Goal: Use online tool/utility: Utilize a website feature to perform a specific function

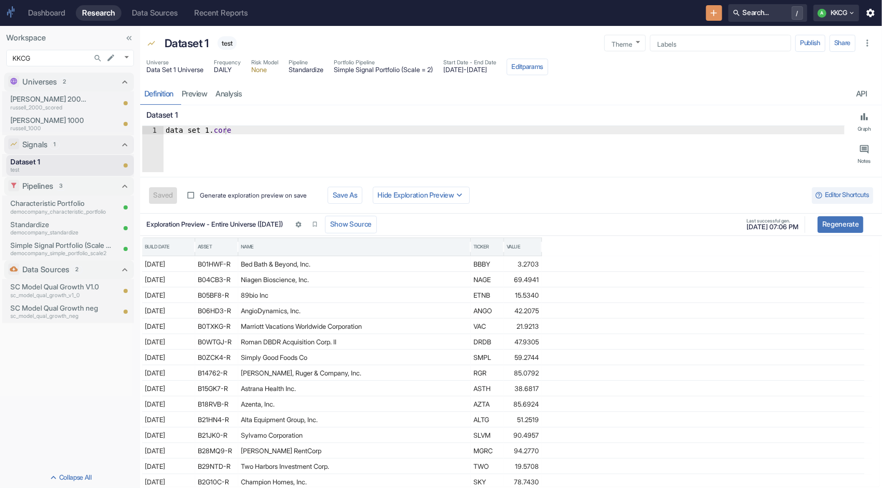
click at [74, 146] on div "Signals 1" at bounding box center [69, 144] width 94 height 11
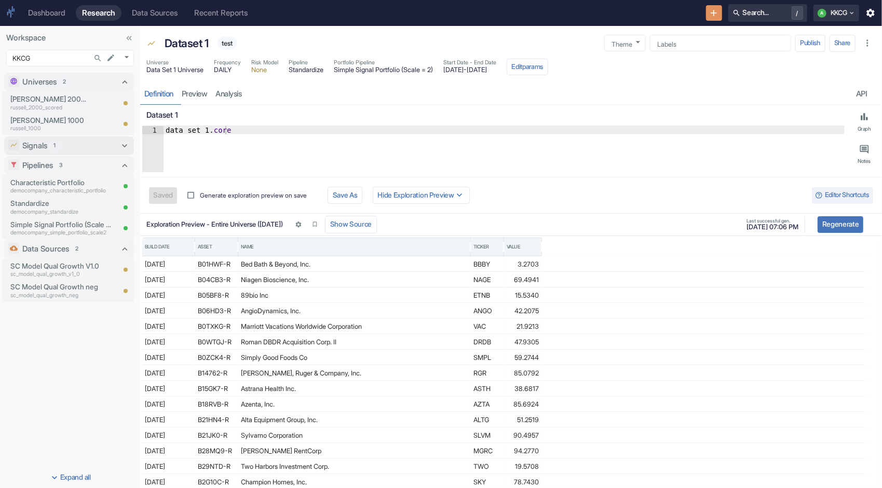
click at [74, 146] on div "Signals 1" at bounding box center [69, 145] width 94 height 11
click at [62, 166] on p "Dataset 1" at bounding box center [48, 162] width 76 height 10
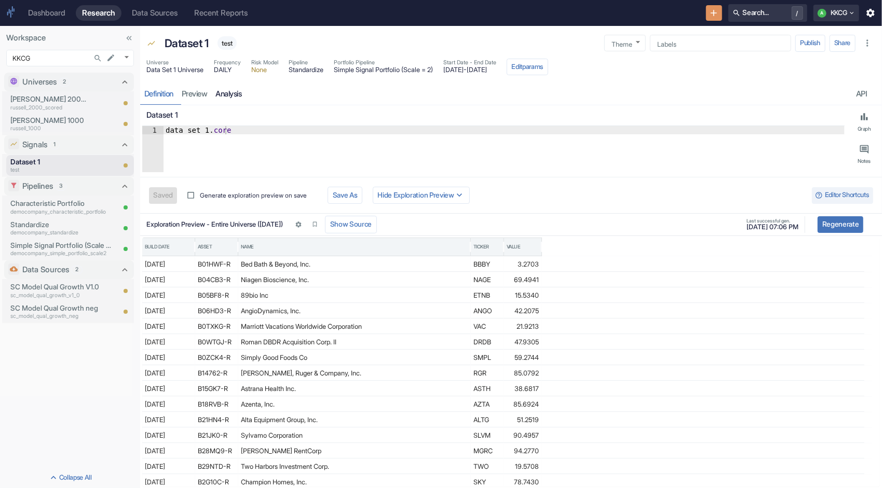
click at [226, 89] on link "analysis" at bounding box center [229, 94] width 34 height 21
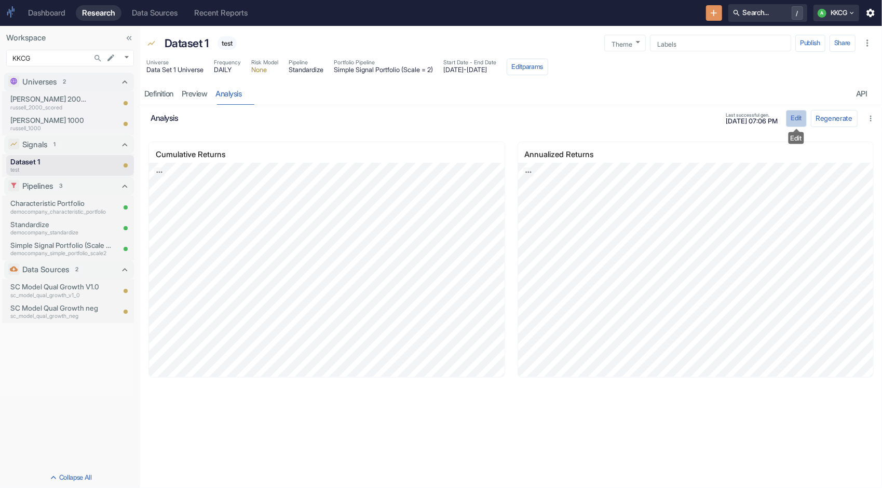
click at [793, 118] on button "Edit" at bounding box center [796, 118] width 21 height 17
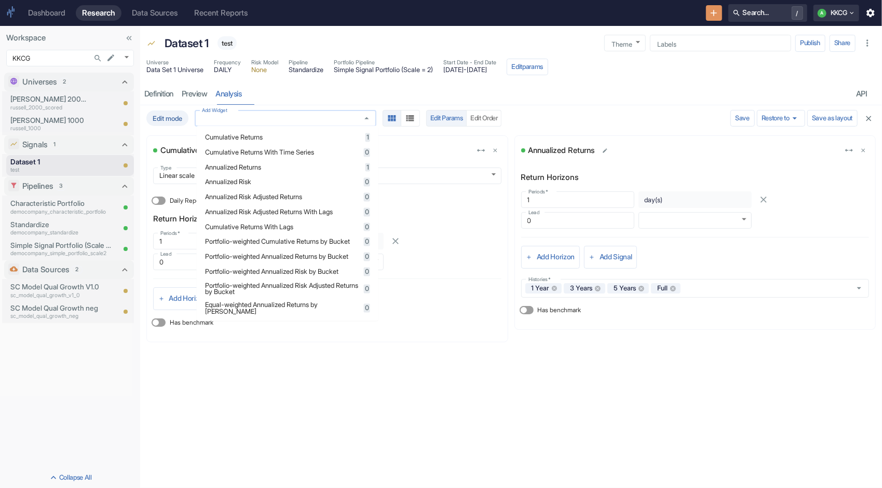
click at [294, 121] on input "Add Widget" at bounding box center [276, 118] width 156 height 9
click at [297, 258] on span "Portfolio-weighted Annualized Returns by Bucket" at bounding box center [283, 257] width 156 height 7
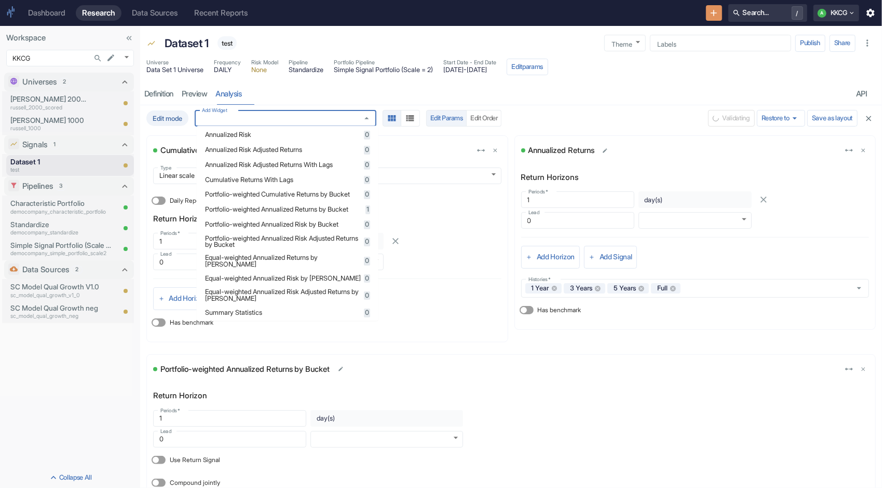
scroll to position [52, 0]
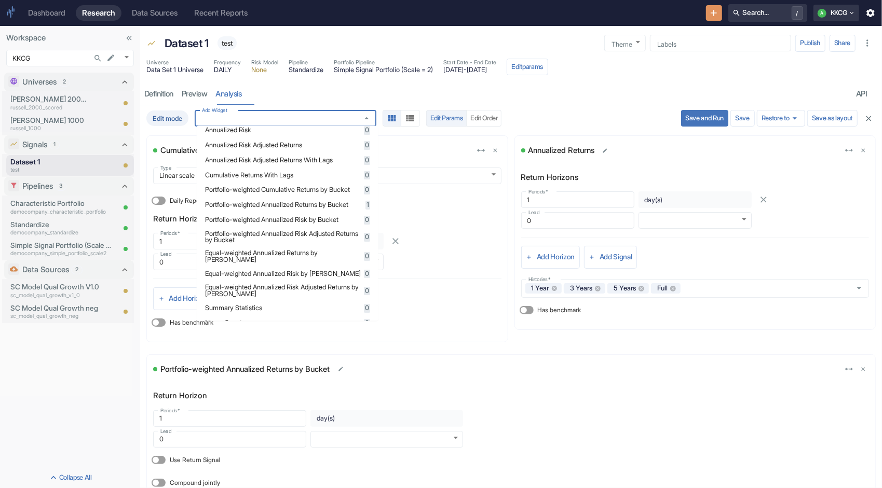
click at [303, 224] on div "Portfolio-weighted Annualized Risk by Bucket 0" at bounding box center [287, 219] width 165 height 9
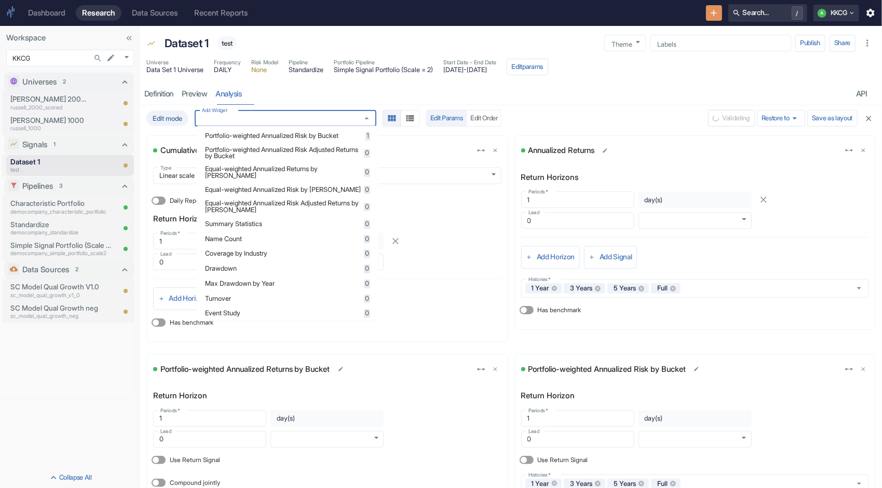
scroll to position [156, 0]
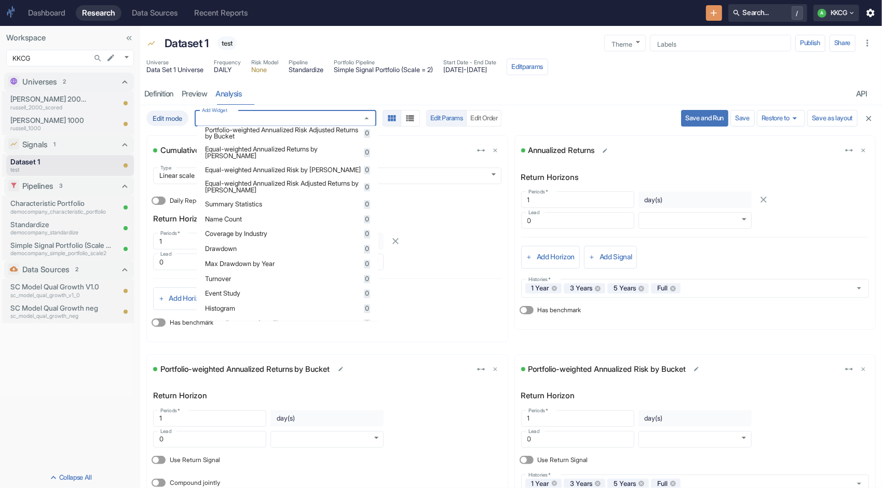
click at [298, 209] on div "Summary Statistics 0" at bounding box center [287, 204] width 165 height 9
click at [302, 253] on span "Drawdown" at bounding box center [283, 249] width 156 height 7
click at [302, 267] on span "Max Drawdown by Year" at bounding box center [283, 264] width 156 height 7
click at [298, 280] on span "Turnover" at bounding box center [283, 279] width 156 height 7
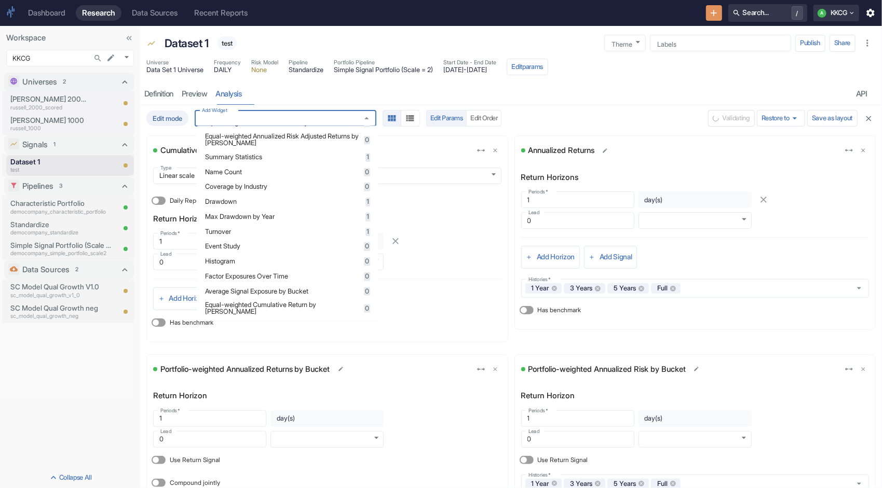
scroll to position [208, 0]
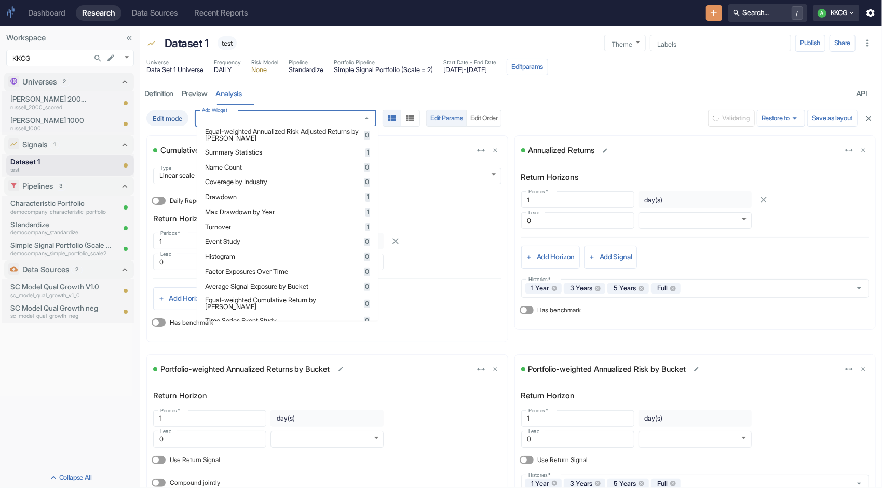
click at [298, 245] on span "Event Study" at bounding box center [283, 242] width 156 height 7
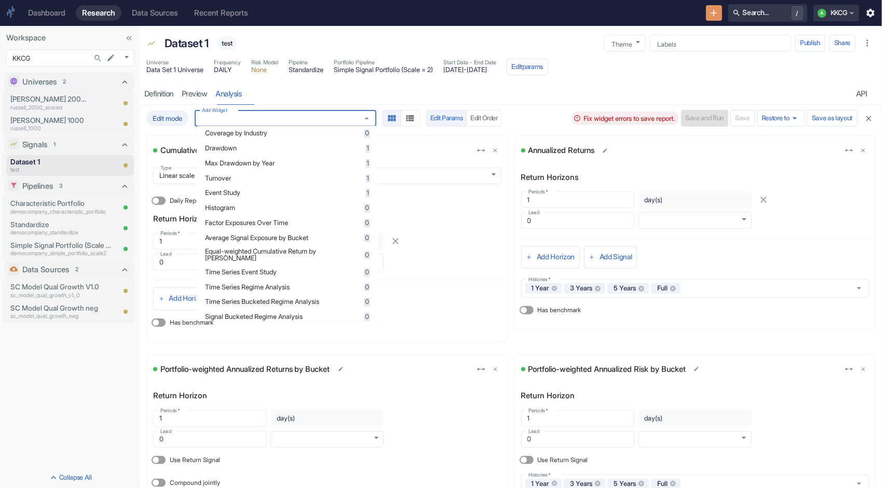
scroll to position [260, 0]
click at [294, 222] on span "Factor Exposures Over Time" at bounding box center [283, 219] width 156 height 7
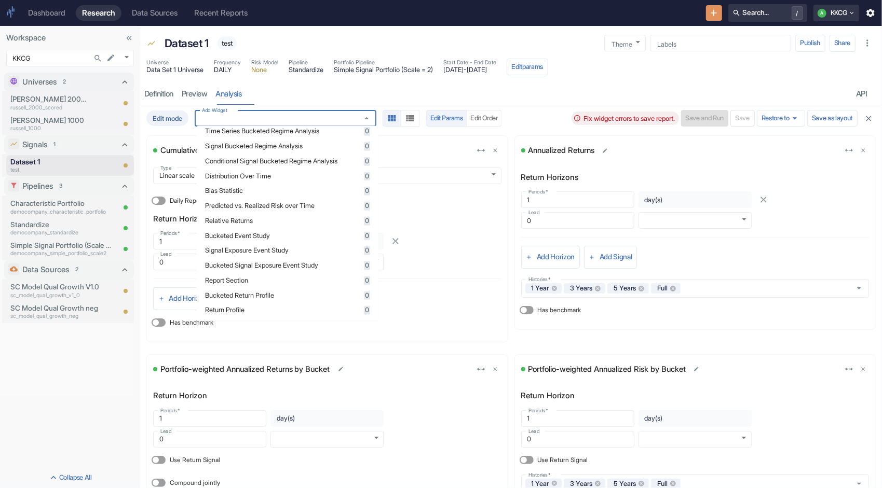
scroll to position [428, 0]
click at [335, 312] on span "Return Profile" at bounding box center [283, 310] width 156 height 7
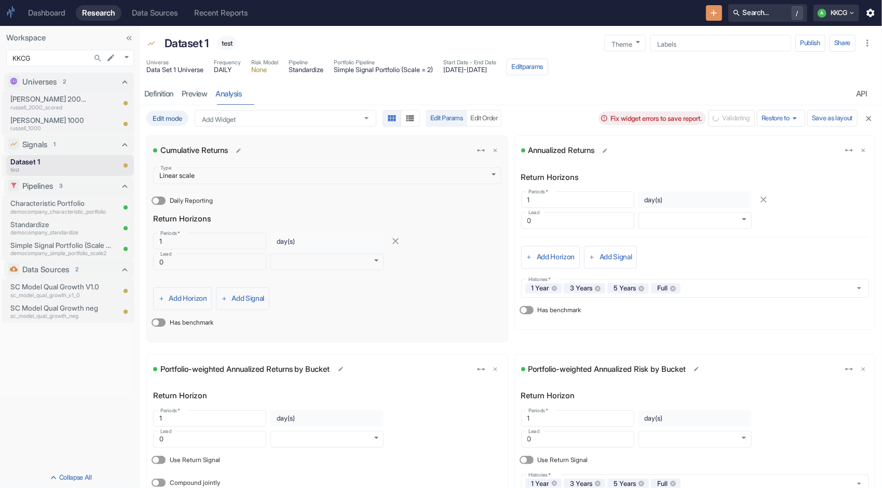
click at [433, 226] on div "Daily Reporting Return Horizons Periods   * 1 Periods   * day(s) $frequency ​ L…" at bounding box center [327, 252] width 348 height 118
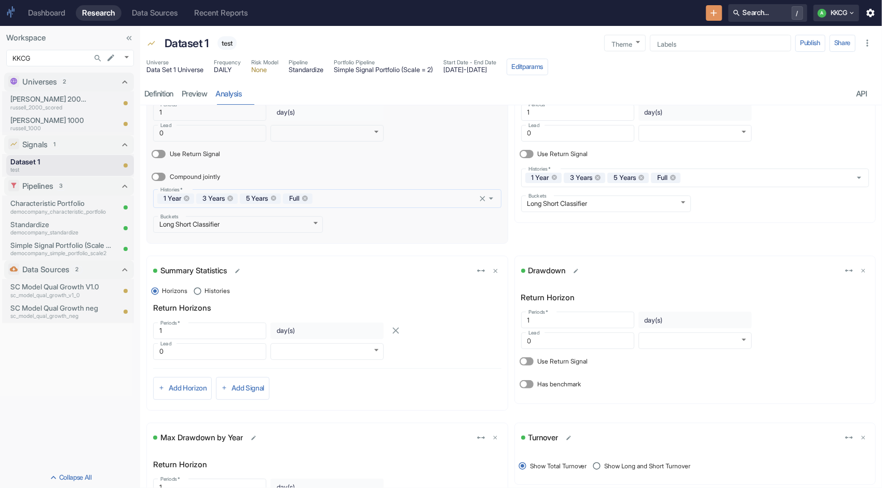
scroll to position [311, 0]
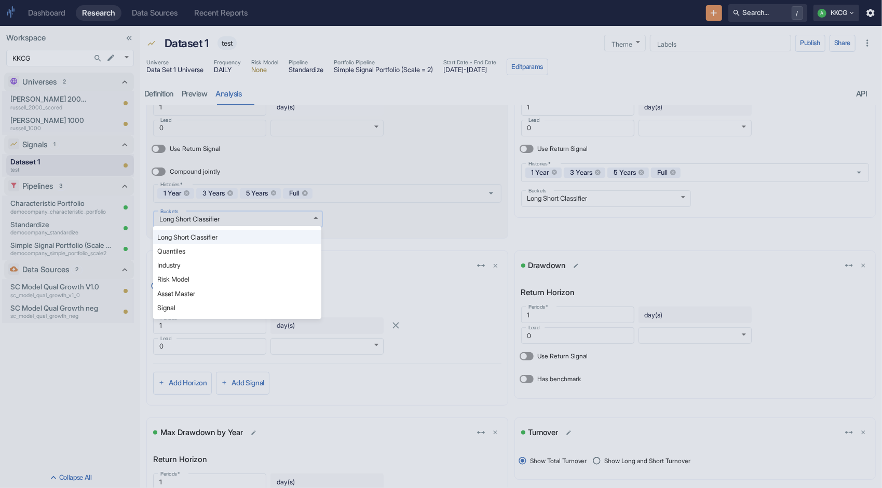
click at [312, 219] on body "Dashboard Research Data Sources Recent Reports Search... / A KKCG Workspace KKC…" at bounding box center [441, 244] width 882 height 488
click at [279, 246] on li "Quantiles" at bounding box center [237, 251] width 168 height 14
type input "QUANTILES"
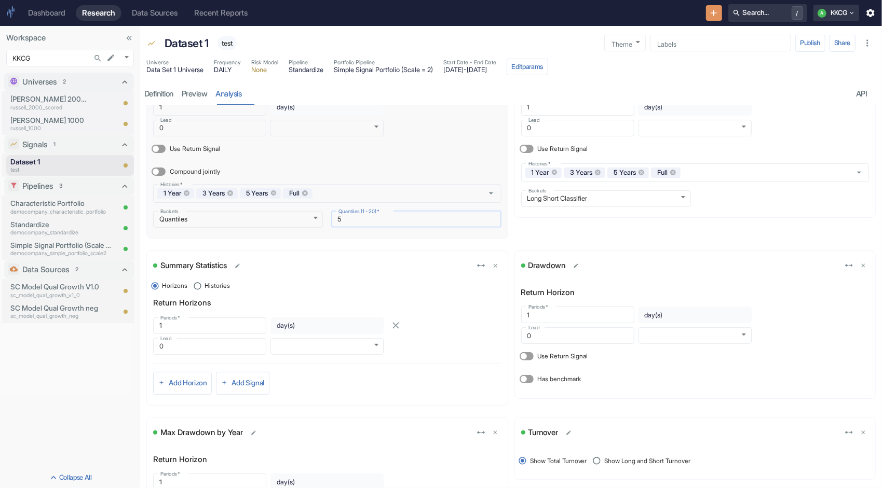
drag, startPoint x: 341, startPoint y: 216, endPoint x: 332, endPoint y: 219, distance: 9.2
click at [332, 219] on input "5" at bounding box center [416, 219] width 170 height 12
type input "10"
click at [367, 240] on div "Portfolio-weighted Annualized Returns by Bucket Return Horizon Periods   * 1 Pe…" at bounding box center [327, 144] width 362 height 202
click at [547, 200] on body "Dashboard Research Data Sources Recent Reports Search... / A KKCG Workspace KKC…" at bounding box center [441, 244] width 882 height 488
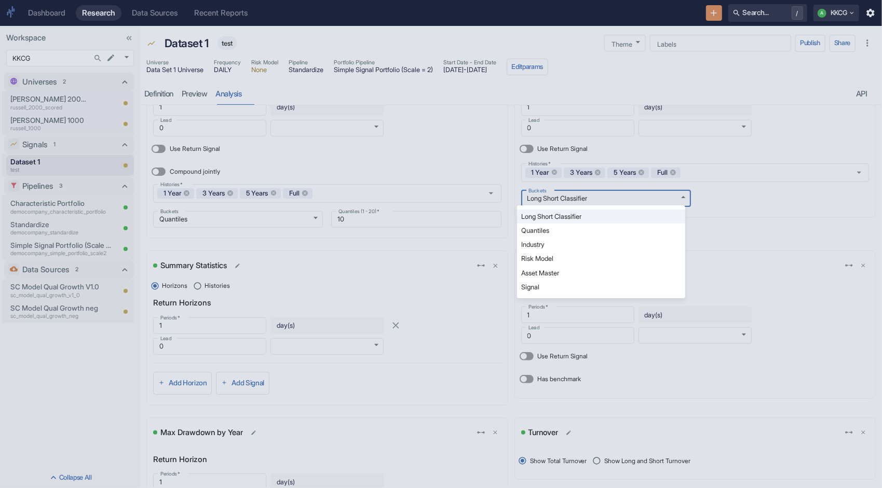
click at [553, 227] on li "Quantiles" at bounding box center [601, 231] width 168 height 14
type input "QUANTILES"
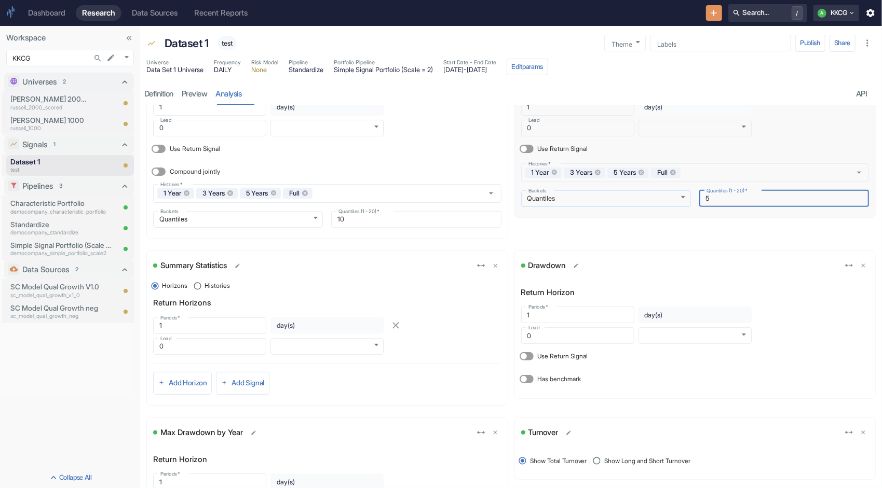
drag, startPoint x: 716, startPoint y: 199, endPoint x: 667, endPoint y: 200, distance: 49.3
click at [675, 199] on div "Buckets Quantiles QUANTILES Buckets Quantiles (1 - 20)   * 5 Quantiles (1 - 20)…" at bounding box center [691, 194] width 357 height 25
type input "10"
click at [520, 236] on div "Portfolio-weighted Annualized Risk by Bucket Return Horizon Periods   * 1 Perio…" at bounding box center [695, 144] width 362 height 202
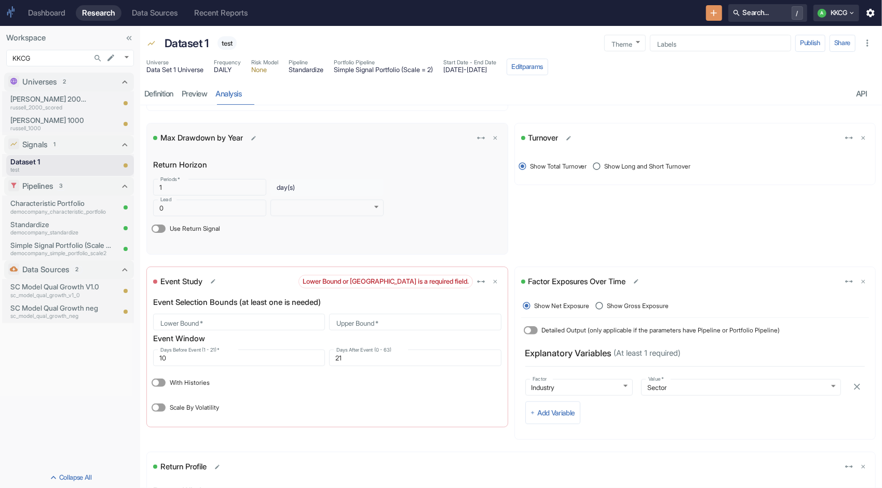
scroll to position [623, 0]
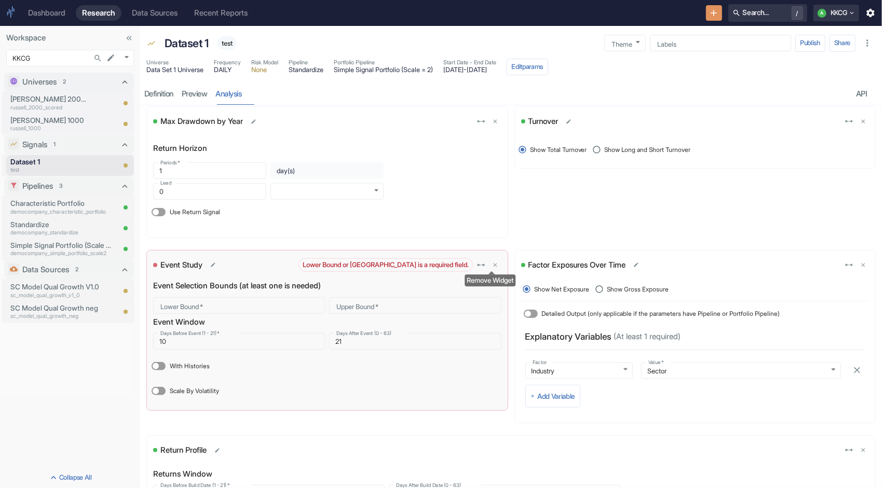
click at [492, 268] on button "delete" at bounding box center [494, 265] width 11 height 11
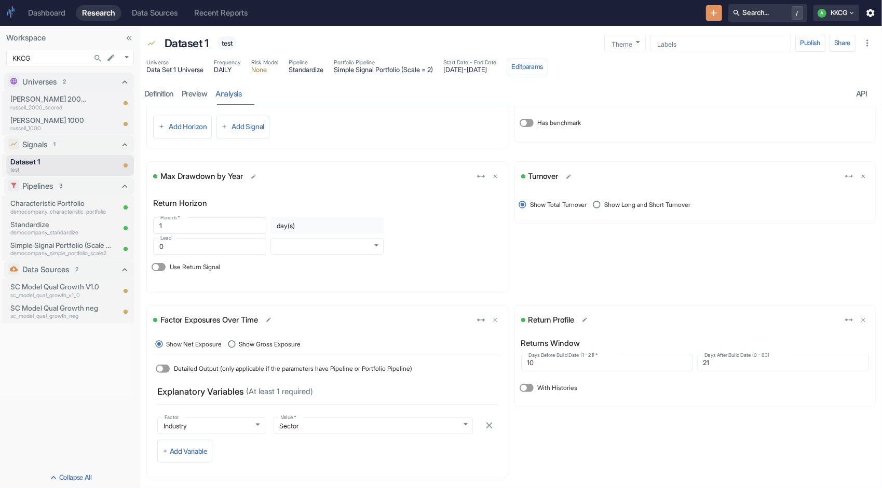
scroll to position [565, 0]
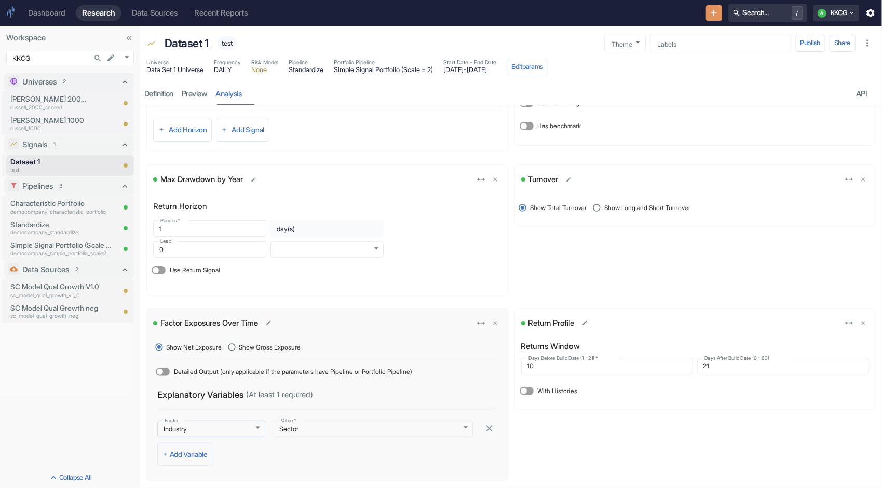
click at [254, 428] on body "Dashboard Research Data Sources Recent Reports Search... / A KKCG Workspace KKC…" at bounding box center [441, 244] width 882 height 488
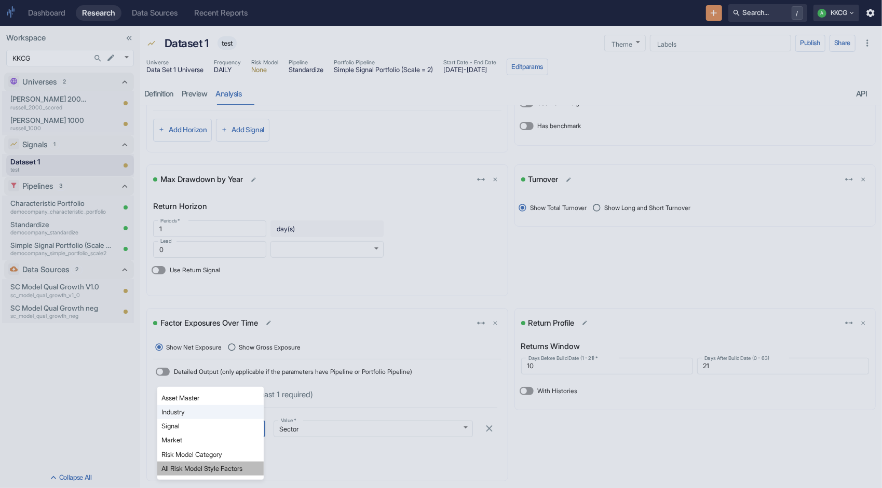
click at [204, 465] on li "All Risk Model Style Factors" at bounding box center [210, 469] width 106 height 14
type input "risk_model_style"
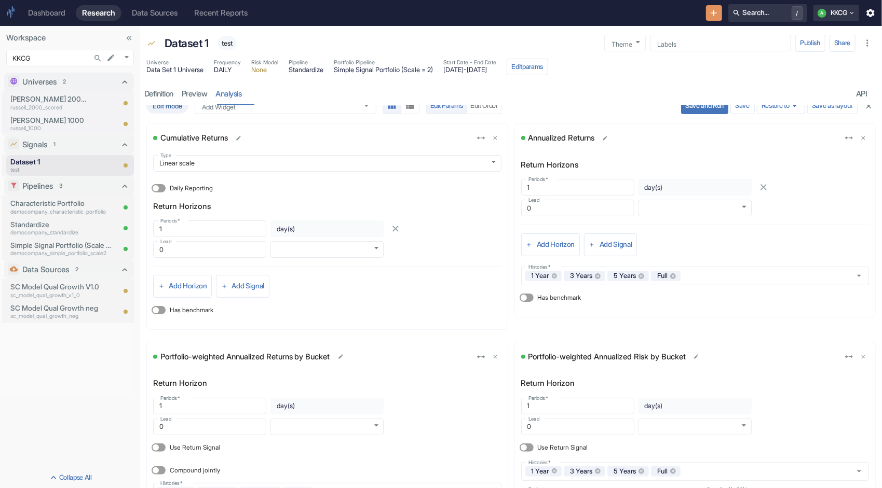
scroll to position [0, 0]
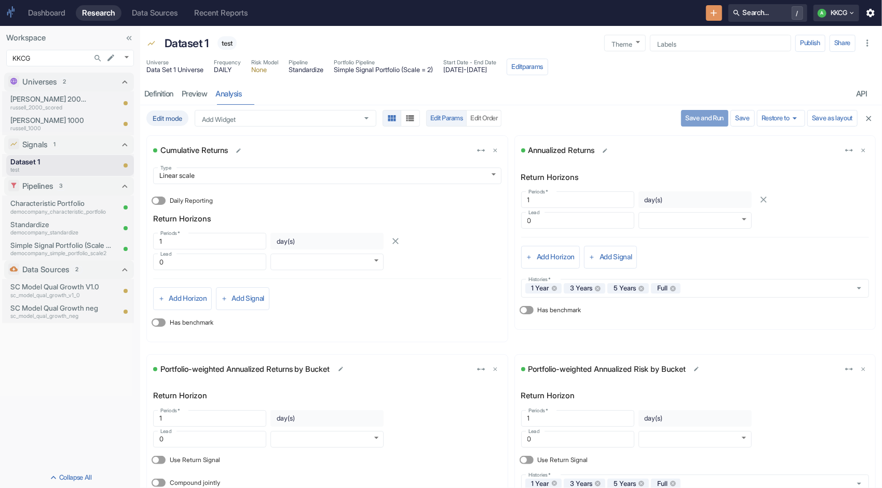
click at [688, 116] on button "Save and Run" at bounding box center [704, 118] width 47 height 17
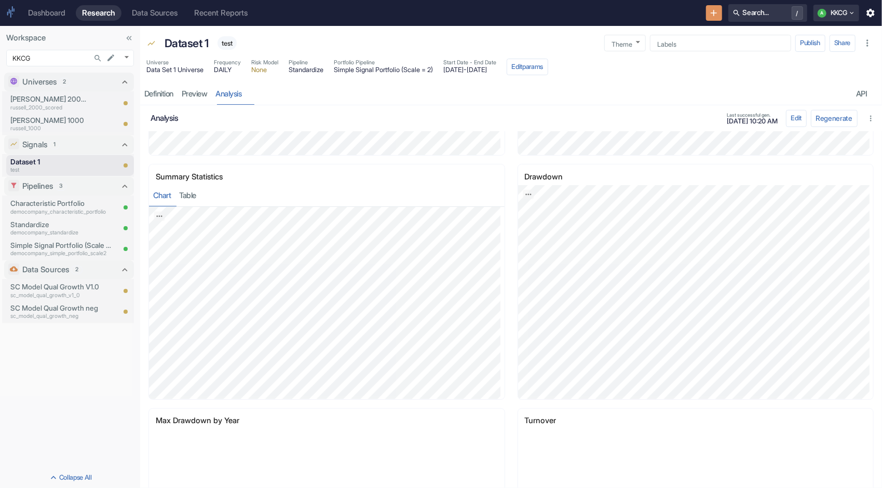
scroll to position [467, 0]
click at [189, 196] on button "Table" at bounding box center [187, 194] width 25 height 21
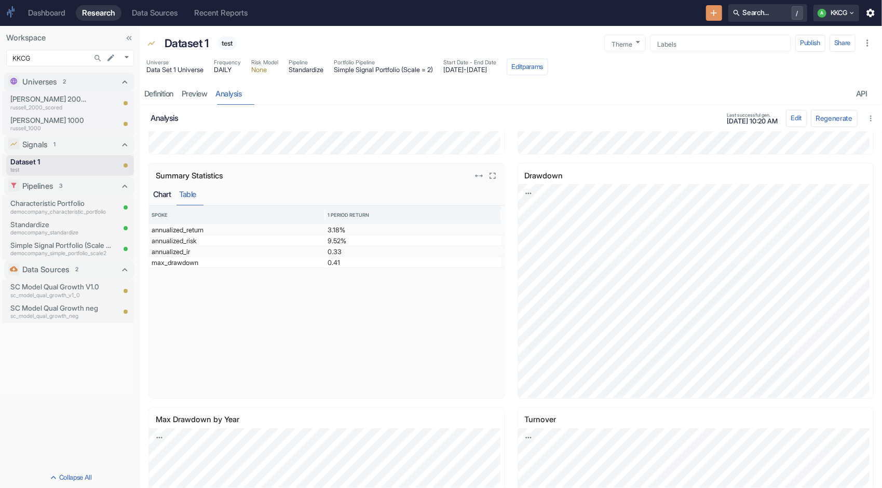
click at [163, 196] on button "Chart" at bounding box center [162, 194] width 26 height 21
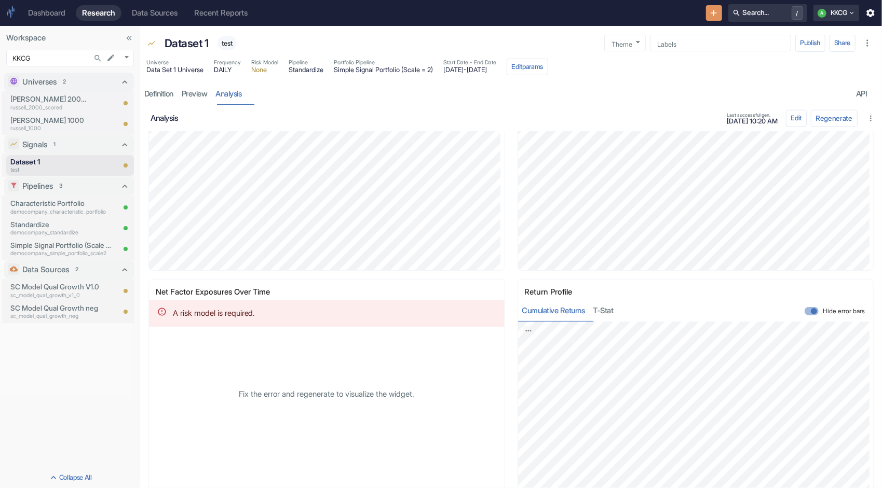
scroll to position [870, 0]
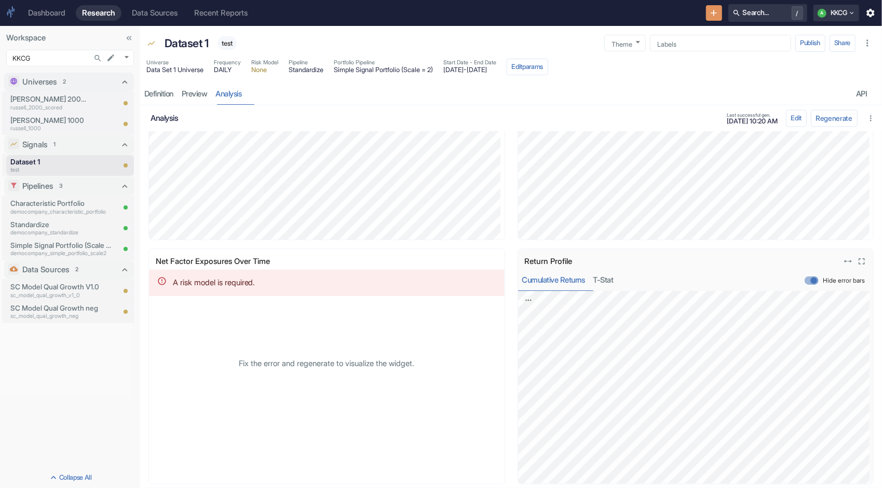
click at [801, 280] on input "Hide error bars" at bounding box center [813, 281] width 25 height 8
checkbox input "false"
click at [608, 281] on button "T-stat" at bounding box center [603, 280] width 29 height 21
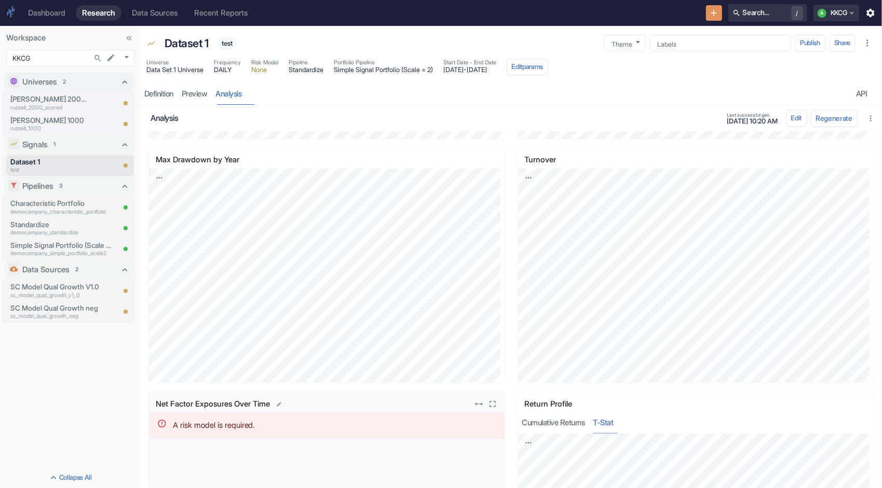
scroll to position [714, 0]
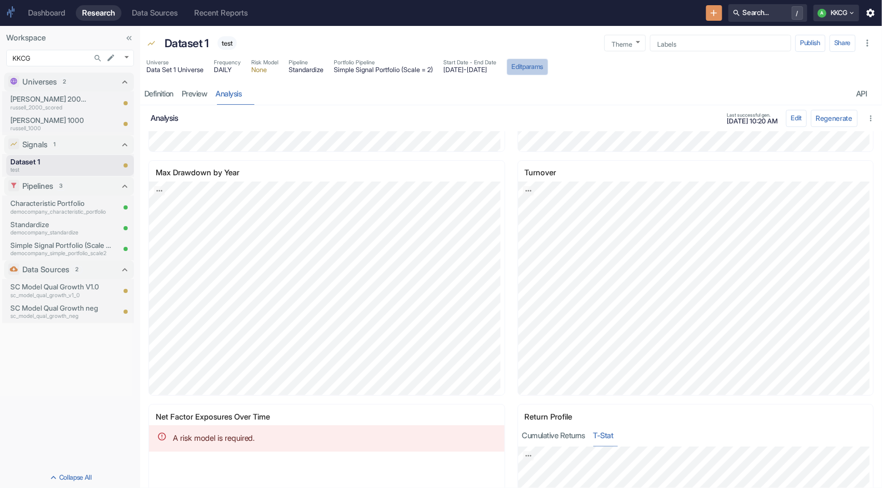
click at [548, 64] on button "Edit params" at bounding box center [528, 67] width 42 height 17
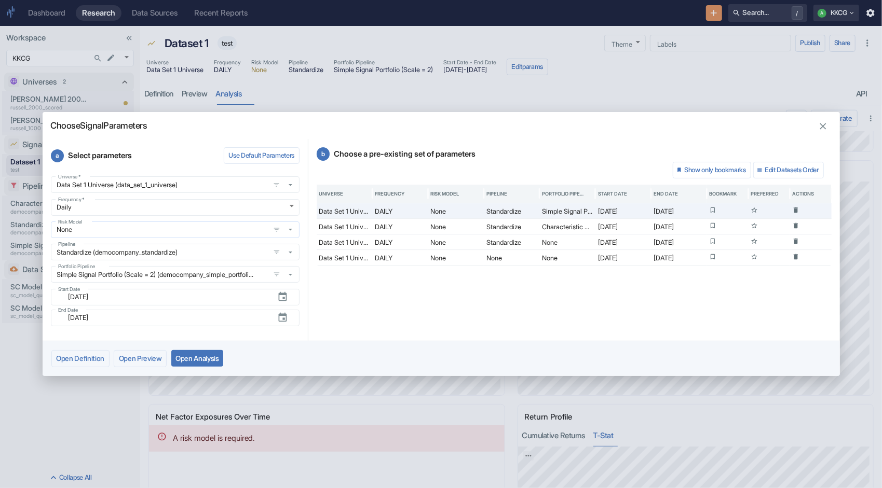
click at [290, 228] on icon "button" at bounding box center [290, 229] width 9 height 9
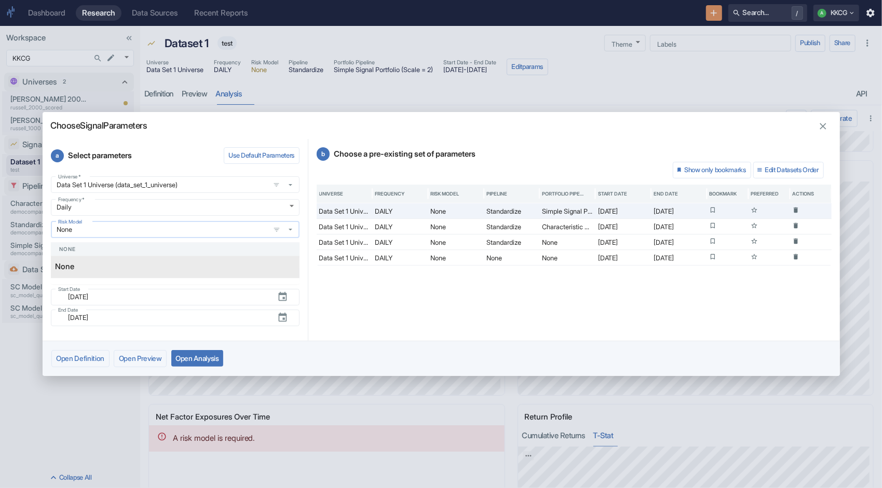
click at [289, 230] on icon "button" at bounding box center [290, 229] width 9 height 9
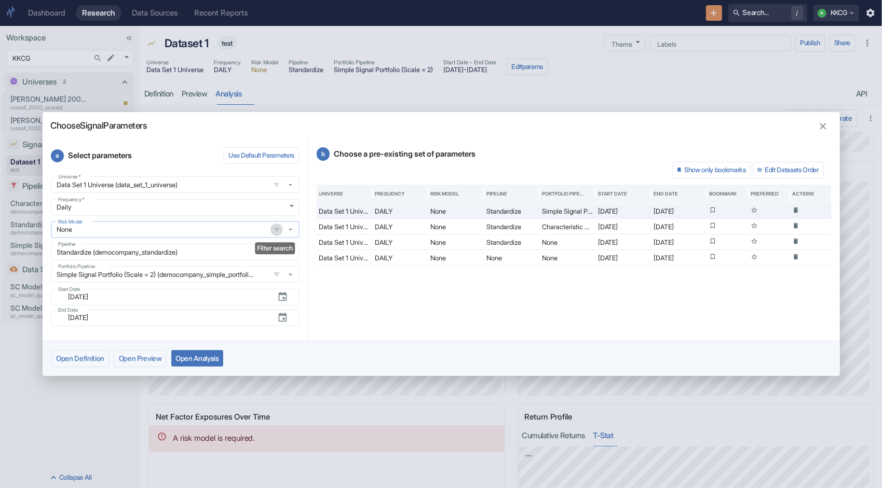
click at [279, 230] on icon "open filters" at bounding box center [276, 229] width 7 height 7
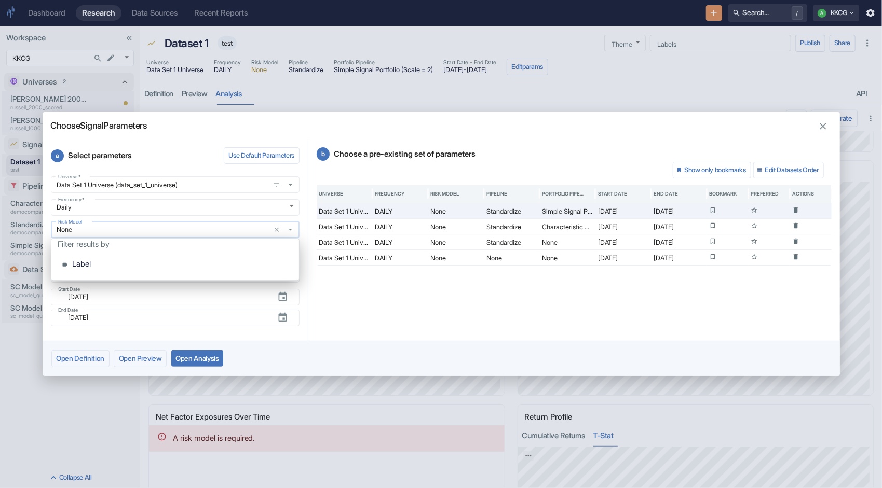
click at [289, 232] on icon "button" at bounding box center [290, 229] width 9 height 9
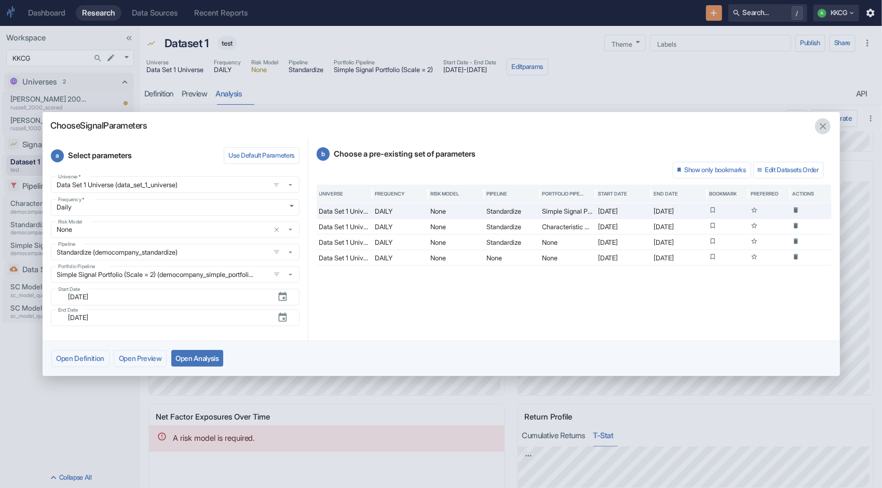
click at [821, 129] on icon "button" at bounding box center [823, 126] width 10 height 10
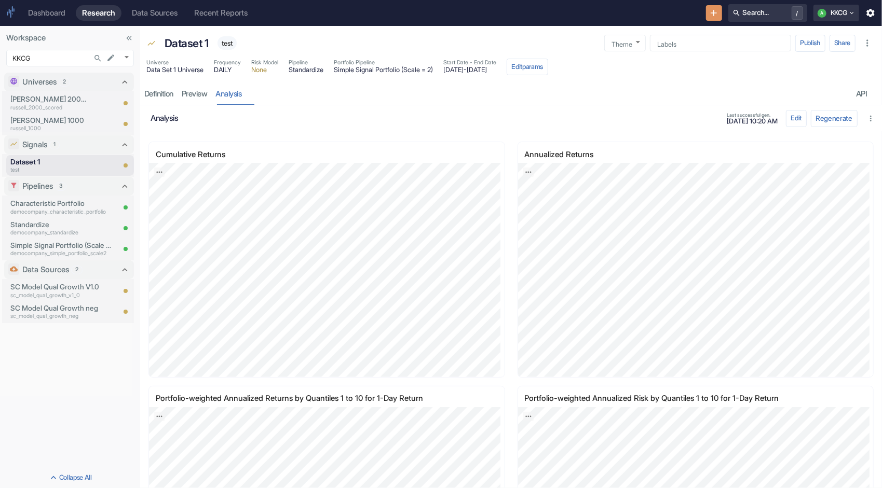
scroll to position [0, 0]
click at [548, 66] on button "Edit params" at bounding box center [528, 67] width 42 height 17
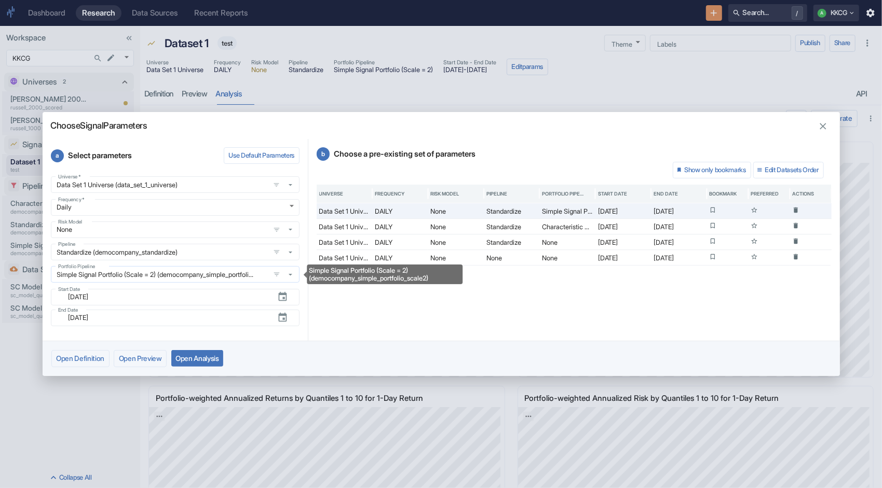
click at [292, 278] on icon "Simple Signal Portfolio (Scale = 2) (democompany_simple_portfolio_scale2)" at bounding box center [290, 274] width 9 height 9
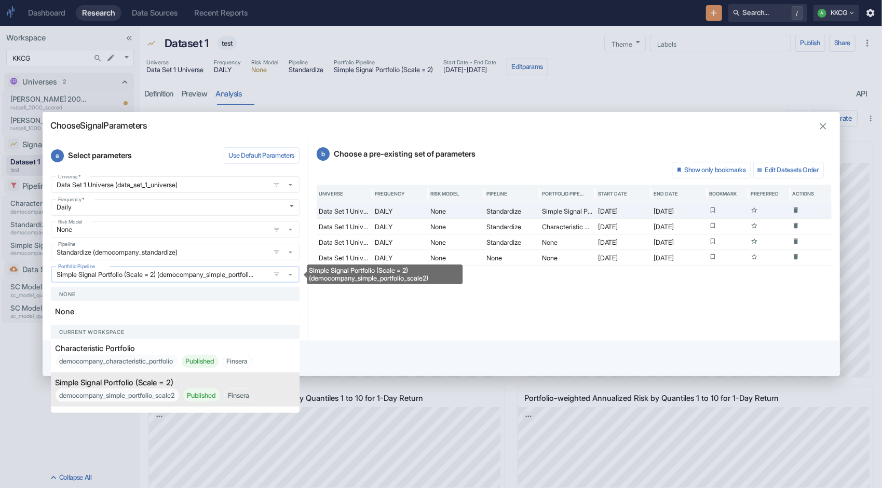
scroll to position [0, 37]
click at [163, 389] on p "Simple Signal Portfolio (Scale = 2)" at bounding box center [115, 382] width 118 height 11
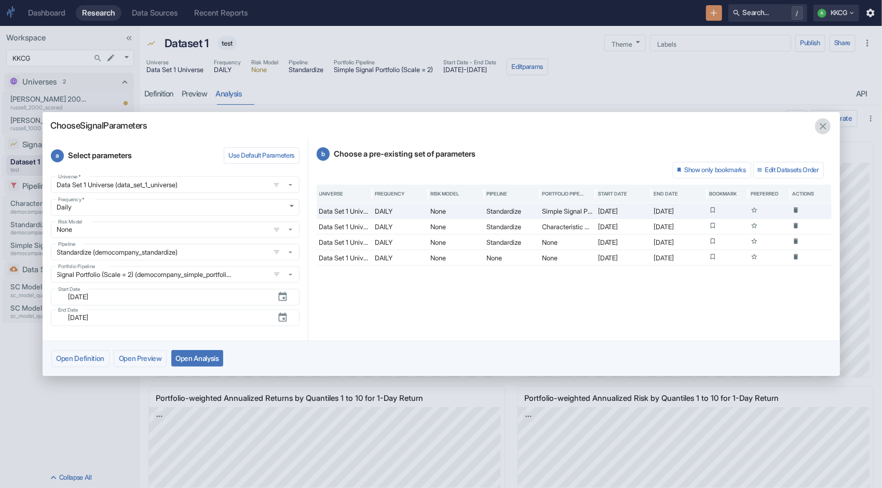
scroll to position [0, 0]
click at [824, 125] on icon "button" at bounding box center [823, 127] width 6 height 6
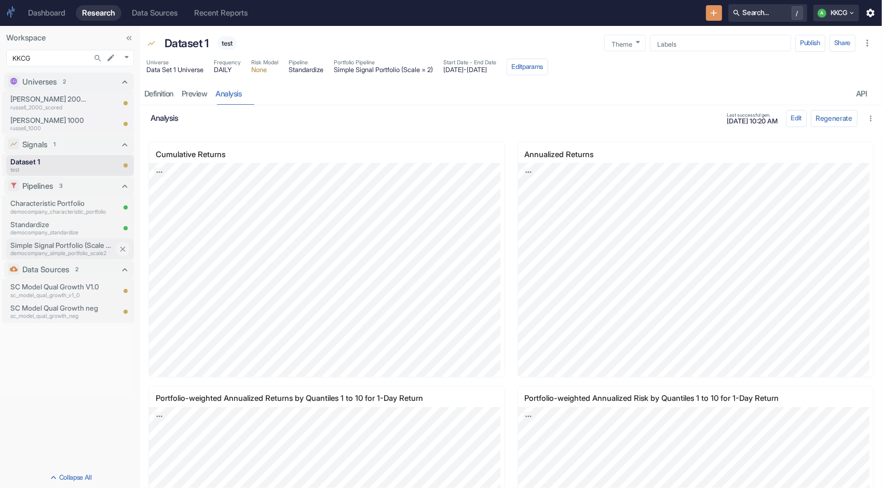
click at [77, 246] on p "Simple Signal Portfolio (Scale = 2)" at bounding box center [62, 245] width 104 height 10
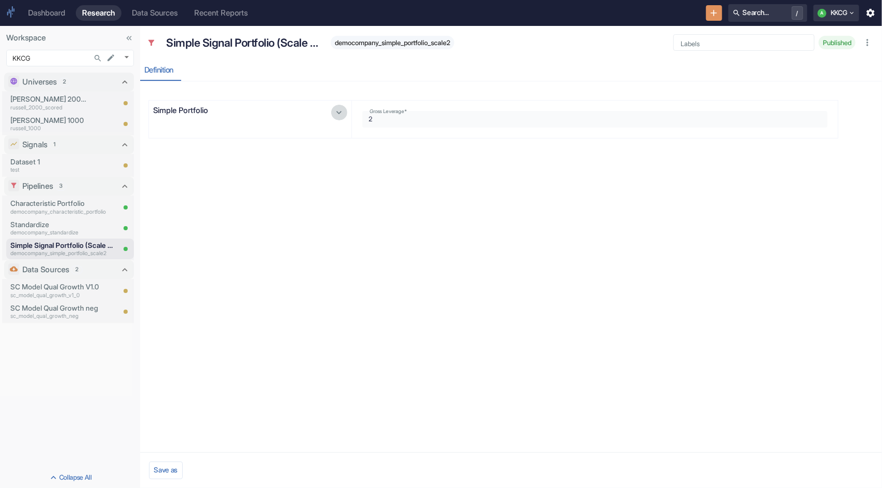
click at [338, 117] on icon "button" at bounding box center [339, 112] width 10 height 10
click at [76, 228] on p "Standardize" at bounding box center [62, 225] width 104 height 10
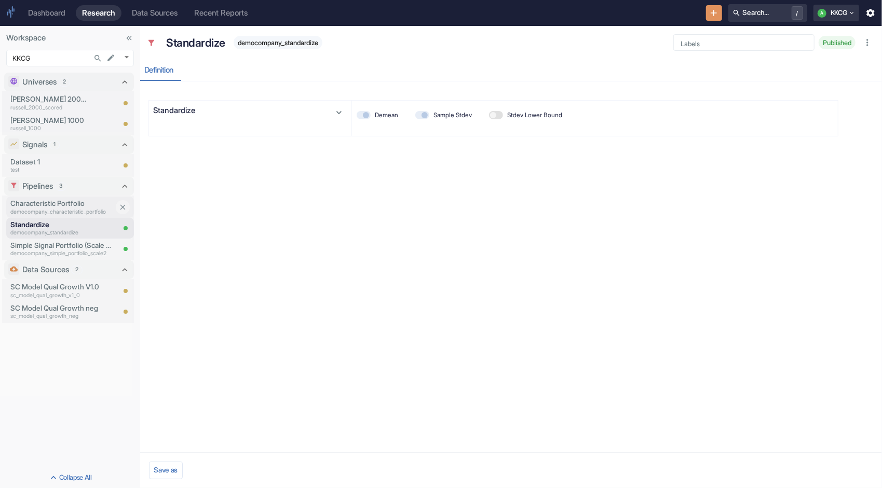
click at [75, 205] on p "Characteristic Portfolio" at bounding box center [62, 203] width 104 height 10
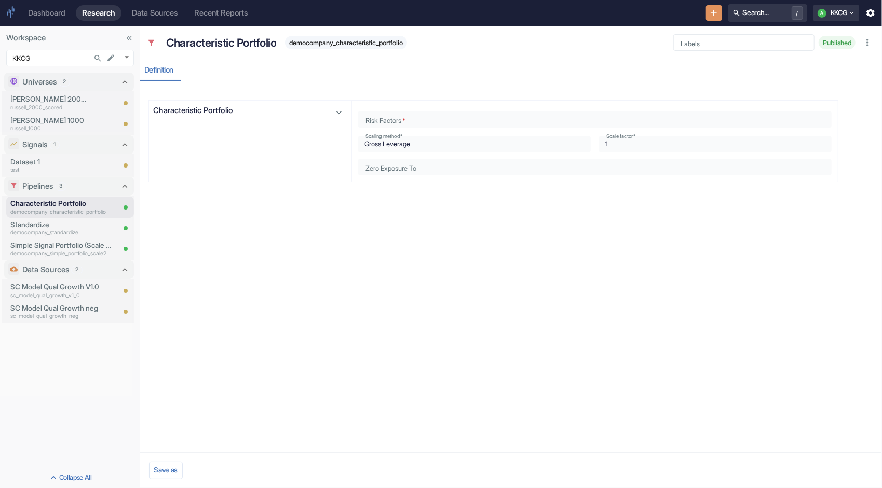
click at [336, 112] on icon "button" at bounding box center [339, 112] width 10 height 10
click at [277, 164] on div "Characteristic Portfolio" at bounding box center [250, 141] width 203 height 81
click at [52, 209] on p "democompany_characteristic_portfolio" at bounding box center [62, 212] width 104 height 8
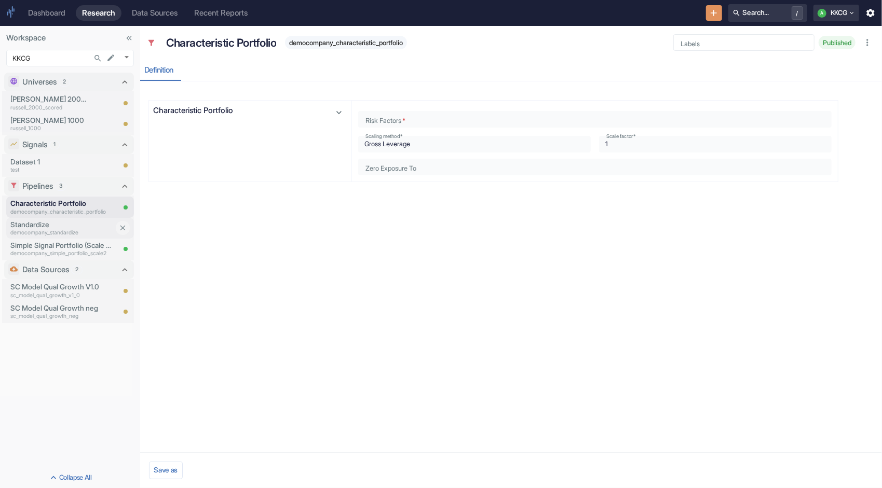
click at [49, 224] on p "Standardize" at bounding box center [62, 225] width 104 height 10
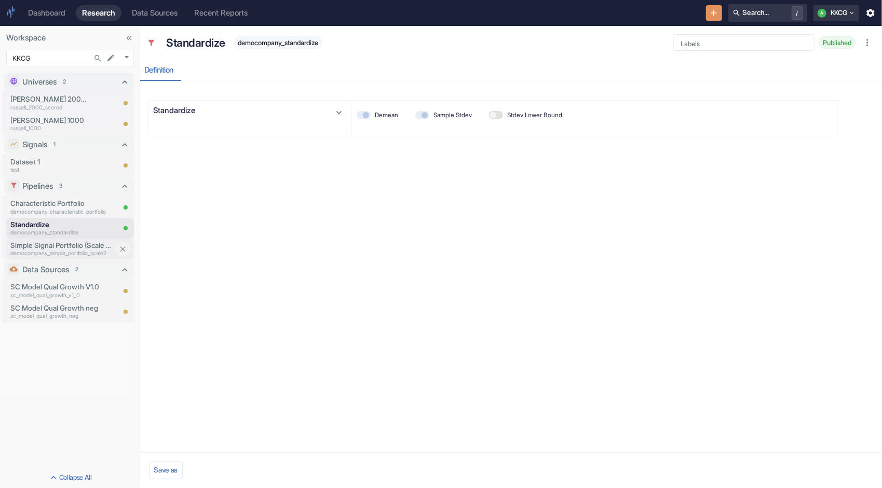
click at [57, 239] on div "Simple Signal Portfolio (Scale = 2) democompany_simple_portfolio_scale2" at bounding box center [60, 249] width 108 height 21
click at [53, 247] on p "Simple Signal Portfolio (Scale = 2)" at bounding box center [62, 245] width 104 height 10
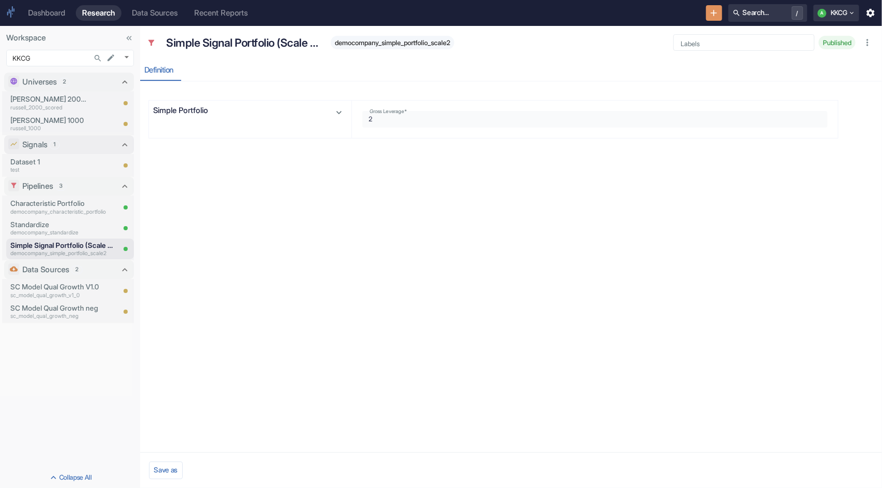
click at [52, 148] on span "1" at bounding box center [54, 145] width 9 height 8
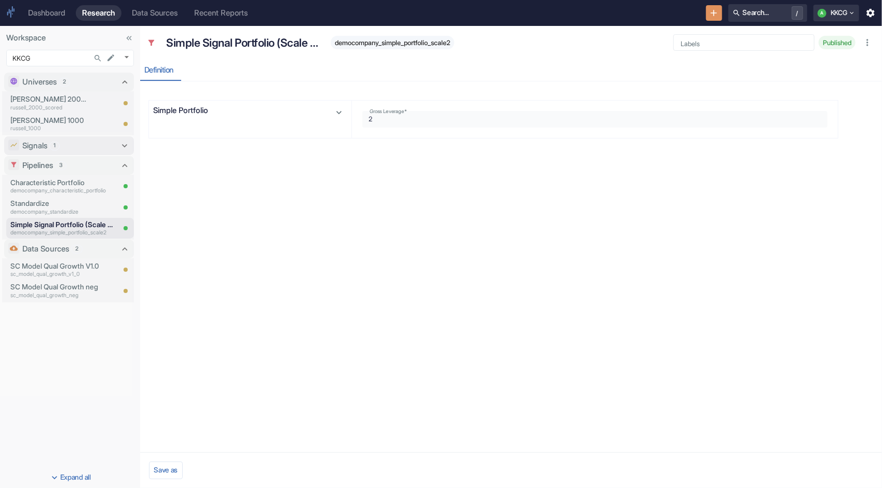
click at [52, 148] on span "1" at bounding box center [54, 146] width 9 height 8
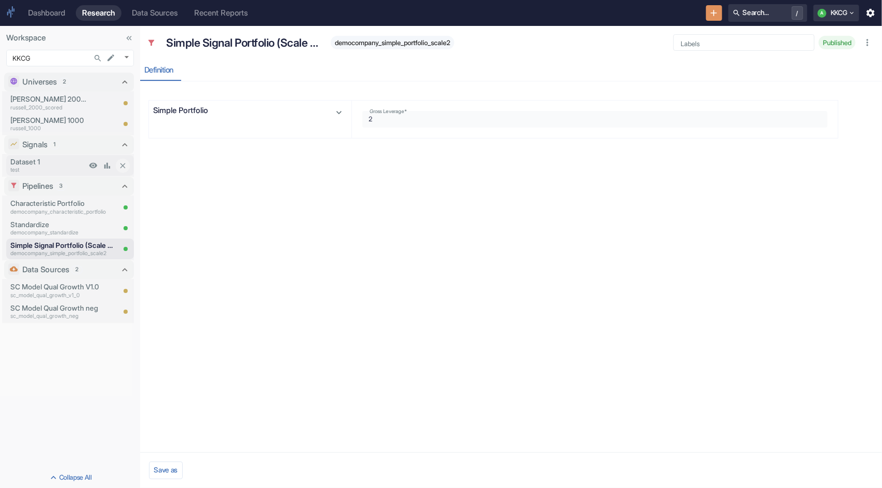
click at [39, 161] on p "Dataset 1" at bounding box center [48, 162] width 76 height 10
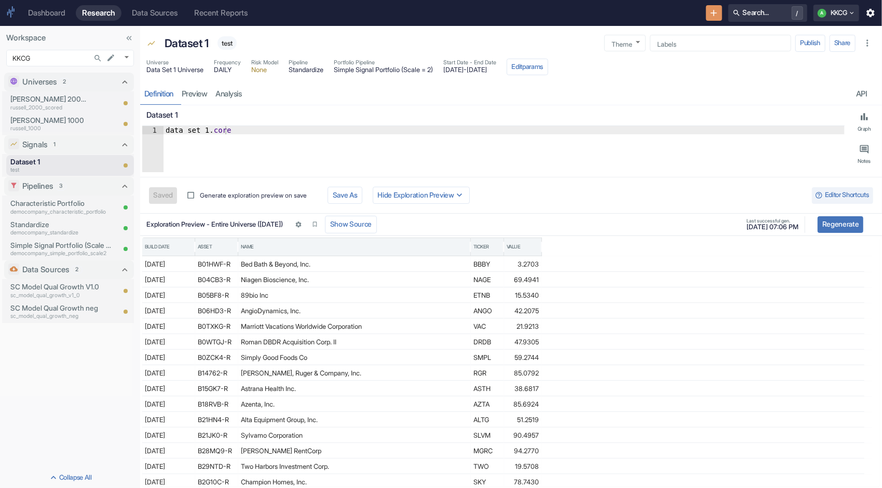
type textarea "x"
click at [870, 40] on icon "button" at bounding box center [867, 43] width 10 height 10
click at [722, 86] on div "resource tabs" at bounding box center [549, 94] width 606 height 21
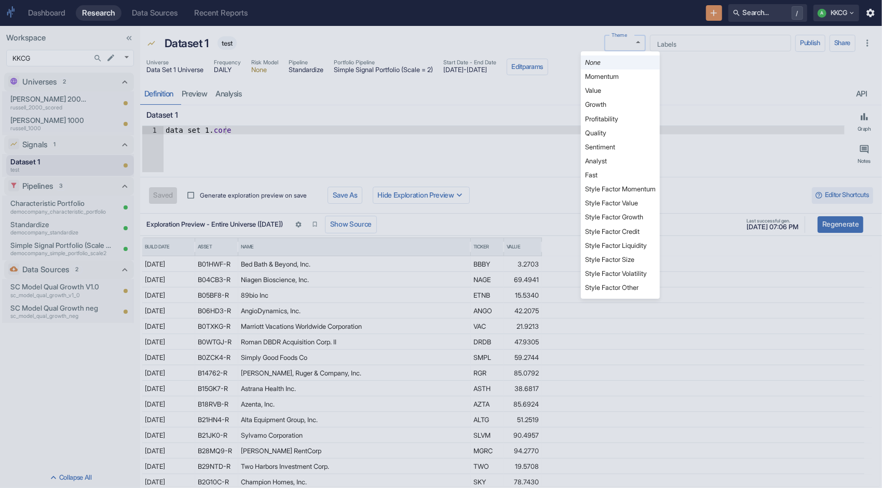
click at [637, 47] on body "Dashboard Research Data Sources Recent Reports Search... / A KKCG Workspace KKC…" at bounding box center [441, 244] width 882 height 488
click at [633, 43] on div at bounding box center [441, 244] width 882 height 488
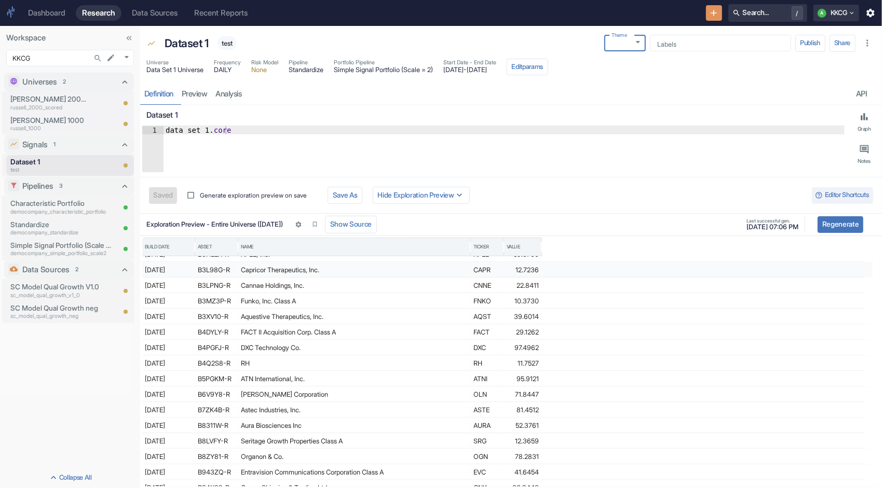
scroll to position [282, 0]
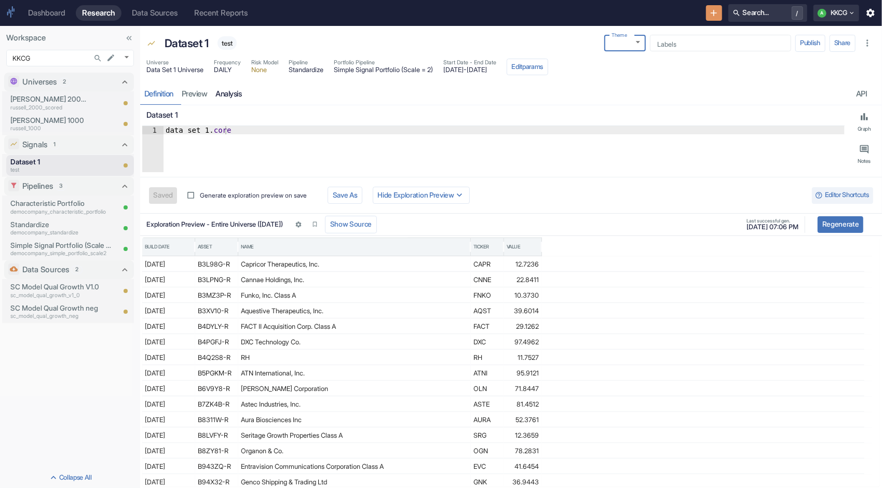
click at [230, 93] on link "analysis" at bounding box center [229, 94] width 34 height 21
